Goal: Task Accomplishment & Management: Manage account settings

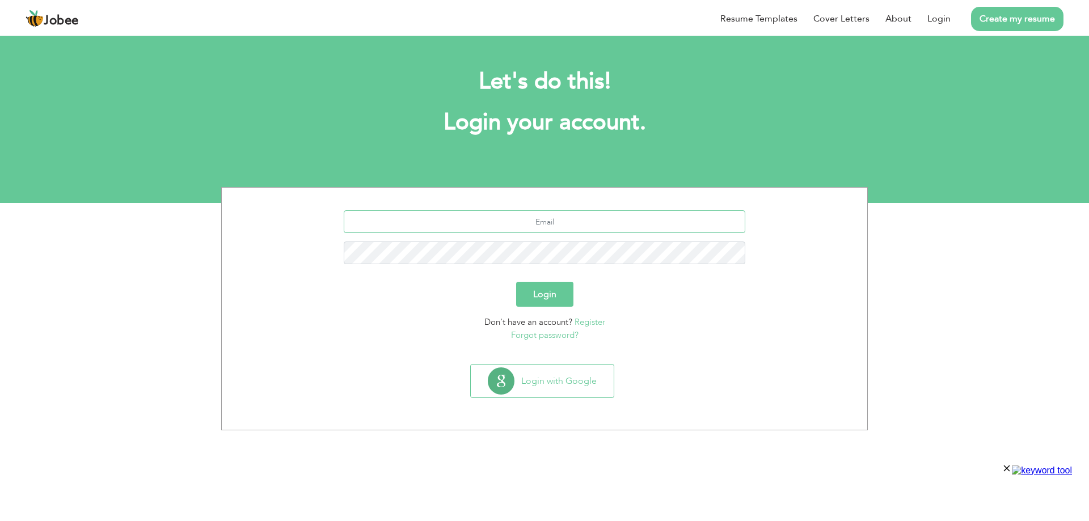
click at [532, 214] on input "text" at bounding box center [545, 221] width 402 height 23
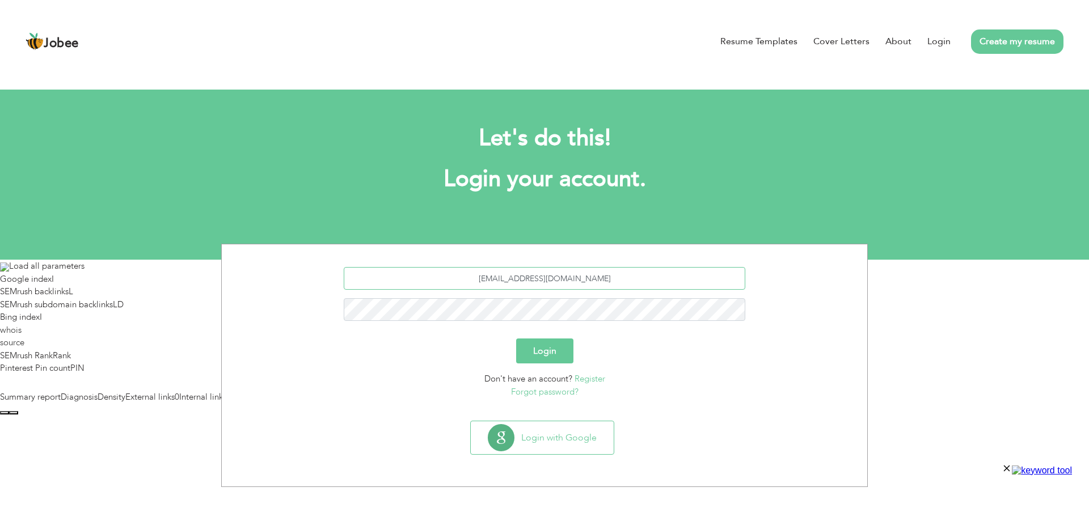
type input "[EMAIL_ADDRESS][DOMAIN_NAME]"
drag, startPoint x: 554, startPoint y: 349, endPoint x: 547, endPoint y: 331, distance: 18.9
click at [554, 349] on button "Login" at bounding box center [544, 351] width 57 height 25
